Goal: Task Accomplishment & Management: Manage account settings

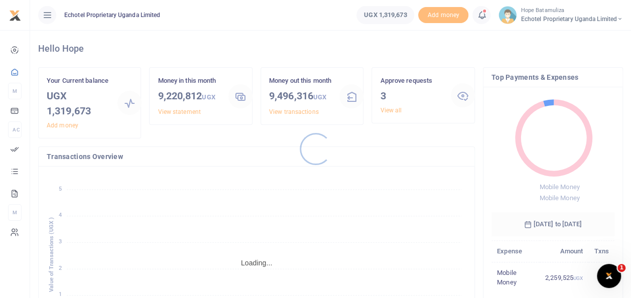
scroll to position [8, 8]
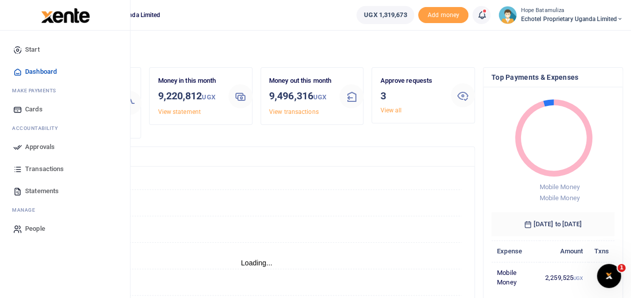
click at [43, 143] on span "Approvals" at bounding box center [40, 147] width 30 height 10
click at [50, 145] on span "Approvals" at bounding box center [40, 147] width 30 height 10
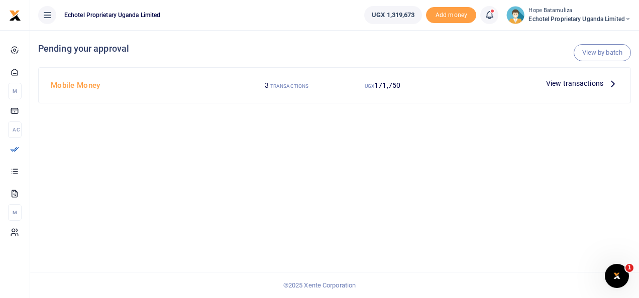
click at [271, 86] on small "TRANSACTIONS" at bounding box center [289, 86] width 38 height 6
click at [616, 83] on icon at bounding box center [612, 83] width 11 height 11
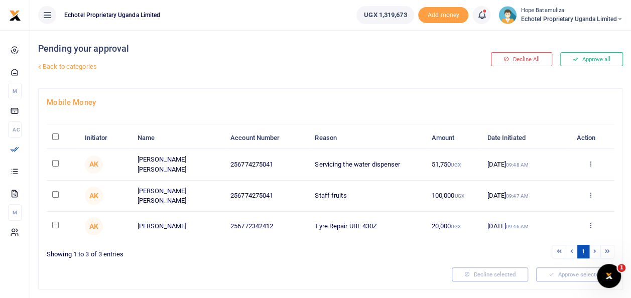
scroll to position [21, 0]
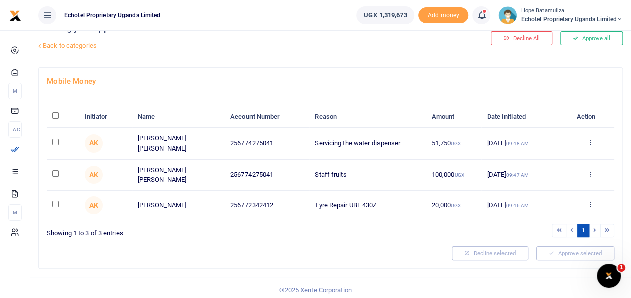
click at [55, 139] on input "checkbox" at bounding box center [55, 142] width 7 height 7
checkbox input "true"
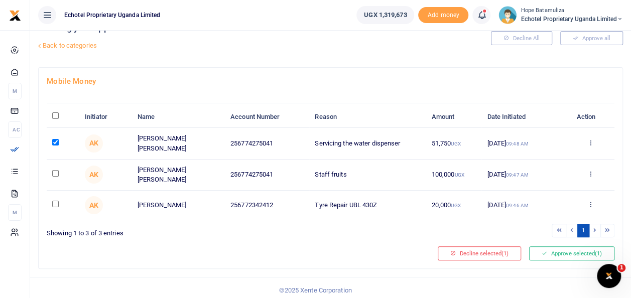
click at [55, 170] on input "checkbox" at bounding box center [55, 173] width 7 height 7
checkbox input "true"
click at [51, 202] on td at bounding box center [63, 205] width 33 height 29
click at [53, 201] on input "checkbox" at bounding box center [55, 204] width 7 height 7
checkbox input "true"
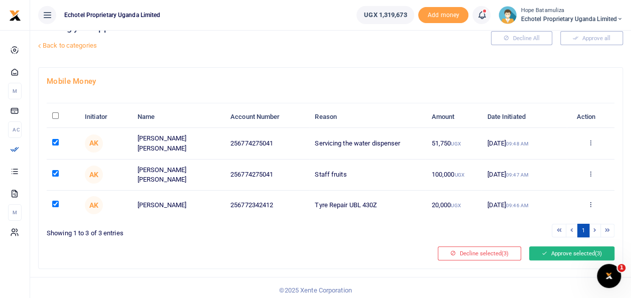
click at [565, 250] on button "Approve selected (3)" at bounding box center [571, 254] width 85 height 14
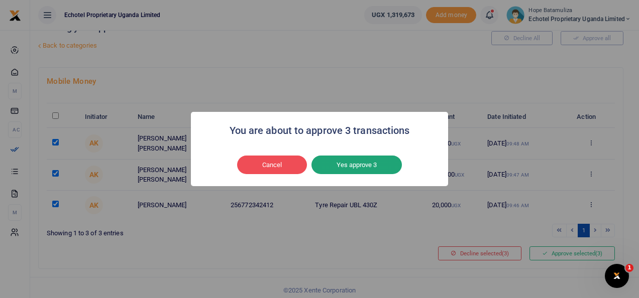
click at [366, 164] on button "Yes approve 3" at bounding box center [356, 165] width 90 height 19
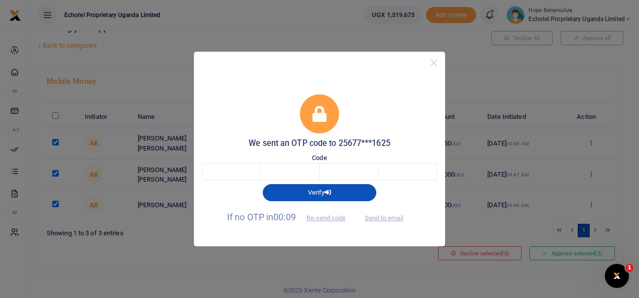
click at [251, 181] on div "Verify" at bounding box center [319, 190] width 243 height 21
click at [251, 169] on input "text" at bounding box center [231, 171] width 59 height 17
type input "3"
type input "7"
type input "6"
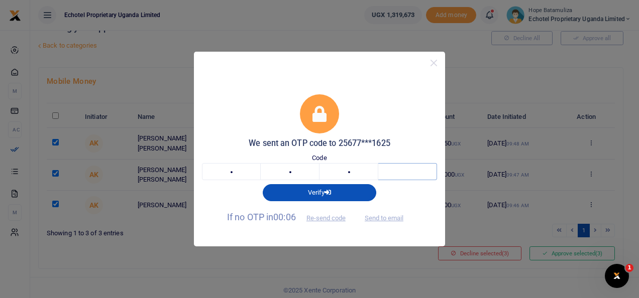
type input "7"
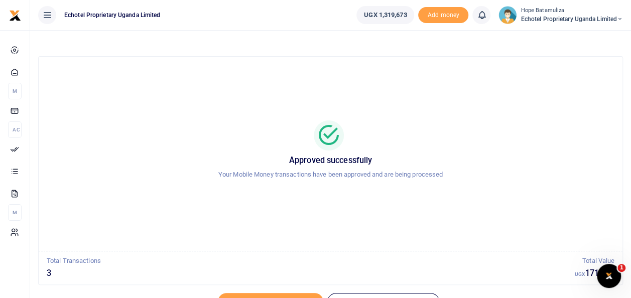
click at [622, 18] on icon at bounding box center [620, 19] width 6 height 7
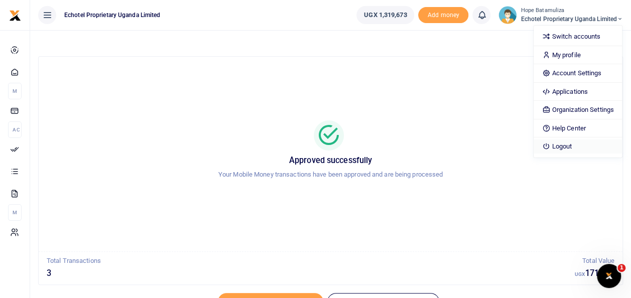
click at [573, 146] on link "Logout" at bounding box center [578, 147] width 88 height 14
